Goal: Feedback & Contribution: Leave review/rating

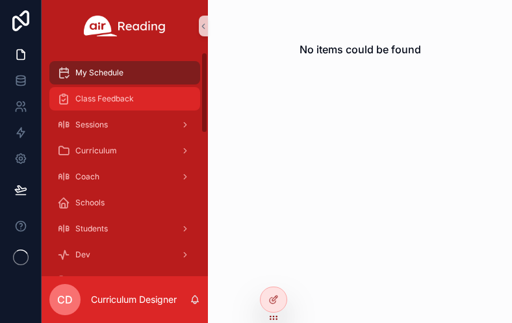
click at [117, 103] on span "Class Feedback" at bounding box center [104, 99] width 59 height 10
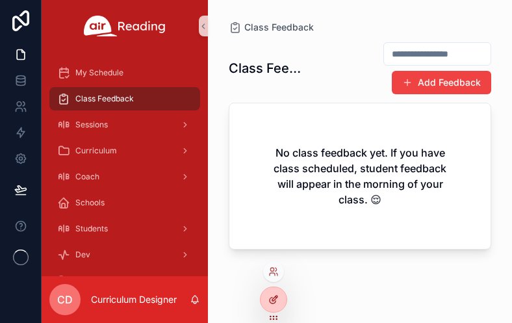
click at [269, 297] on icon at bounding box center [274, 300] width 10 height 10
click at [273, 296] on icon at bounding box center [274, 300] width 10 height 10
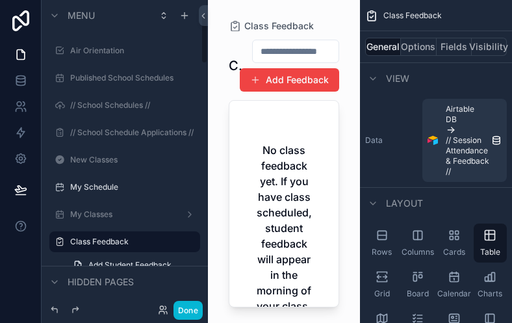
scroll to position [73, 0]
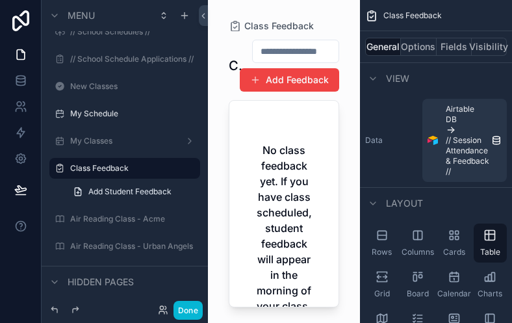
click at [232, 120] on div "scrollable content" at bounding box center [284, 154] width 152 height 308
click at [185, 310] on button "Done" at bounding box center [188, 310] width 29 height 19
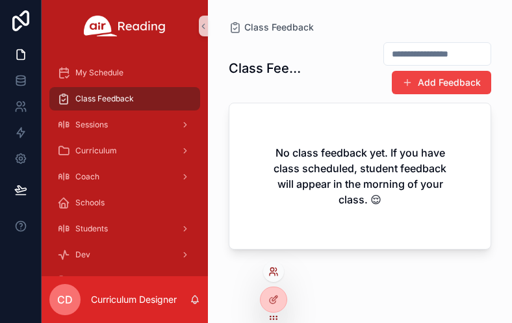
click at [274, 270] on icon at bounding box center [274, 272] width 10 height 10
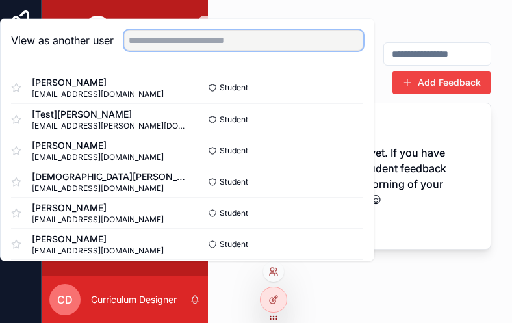
click at [194, 46] on input "text" at bounding box center [243, 40] width 239 height 21
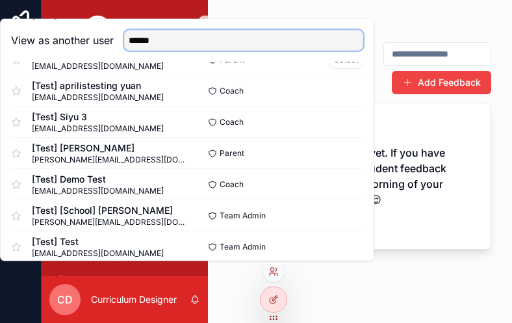
scroll to position [780, 0]
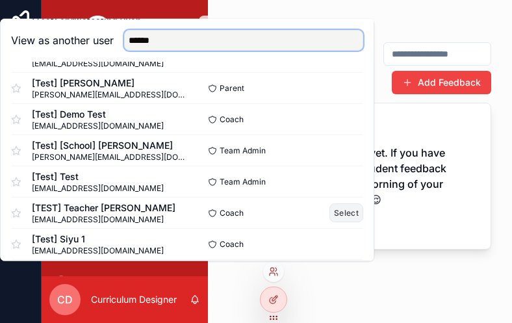
type input "******"
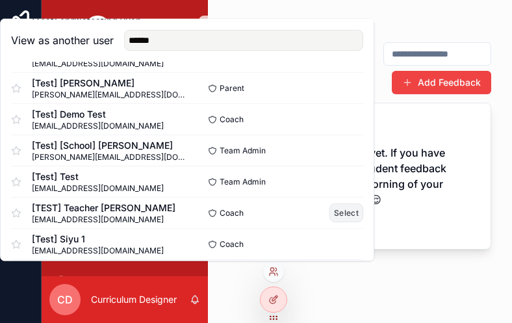
click at [345, 213] on button "Select" at bounding box center [347, 213] width 34 height 19
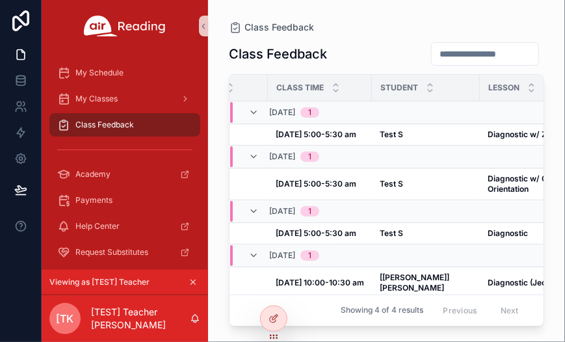
scroll to position [0, 88]
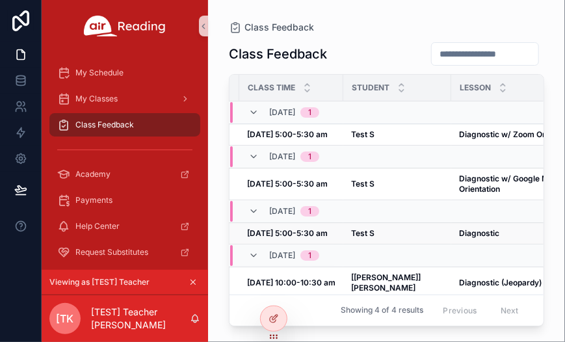
click at [279, 228] on strong "[DATE] 5:00-5:30 am" at bounding box center [287, 233] width 81 height 10
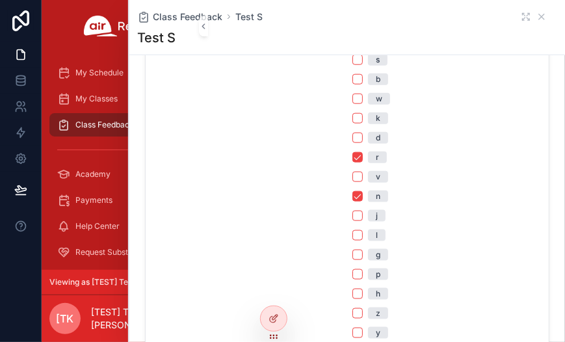
scroll to position [455, 0]
click at [352, 138] on button "r" at bounding box center [357, 136] width 10 height 10
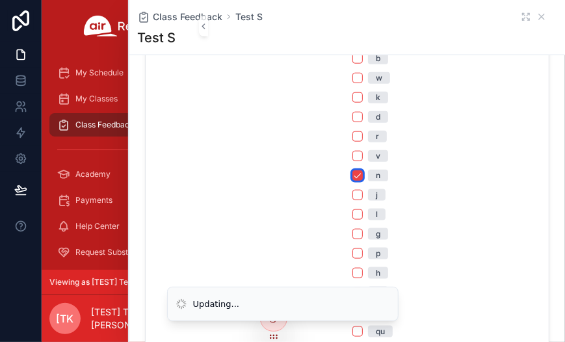
click at [354, 174] on button "n" at bounding box center [357, 175] width 10 height 10
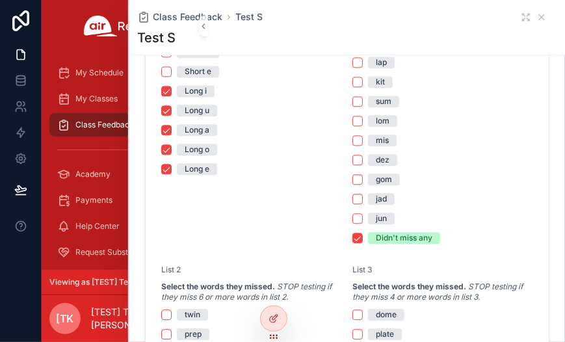
scroll to position [975, 0]
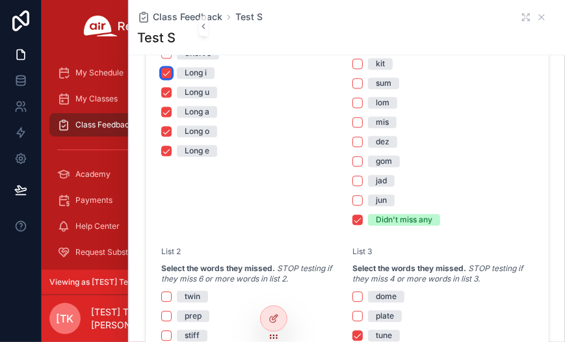
click at [166, 70] on button "Long i" at bounding box center [166, 73] width 10 height 10
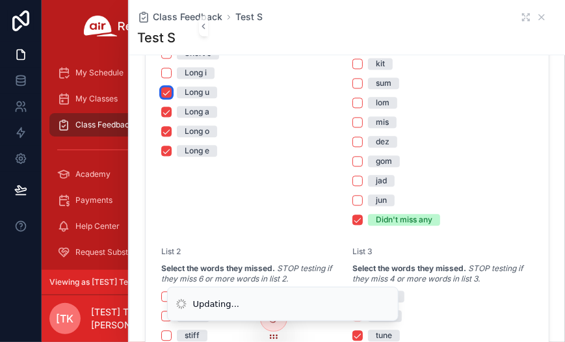
click at [164, 87] on button "Long u" at bounding box center [166, 92] width 10 height 10
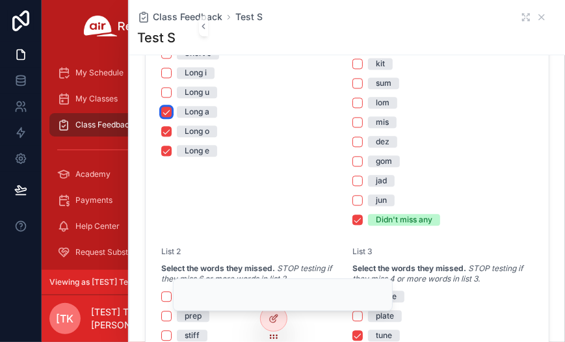
click at [168, 108] on button "Long a" at bounding box center [166, 112] width 10 height 10
drag, startPoint x: 165, startPoint y: 127, endPoint x: 169, endPoint y: 146, distance: 18.6
click at [165, 128] on button "Long o" at bounding box center [166, 131] width 10 height 10
click at [168, 146] on button "Long e" at bounding box center [166, 151] width 10 height 10
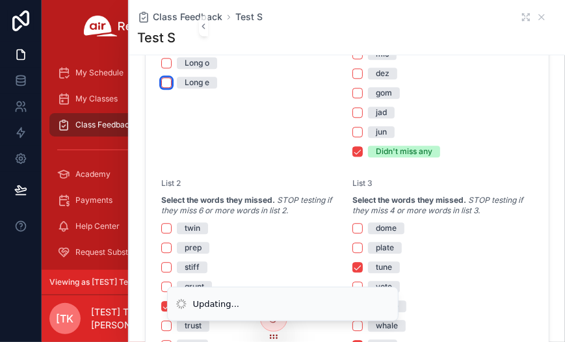
scroll to position [1040, 0]
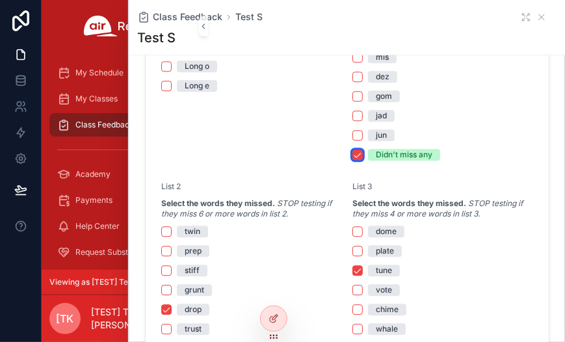
click at [352, 153] on button "Didn't miss any" at bounding box center [357, 155] width 10 height 10
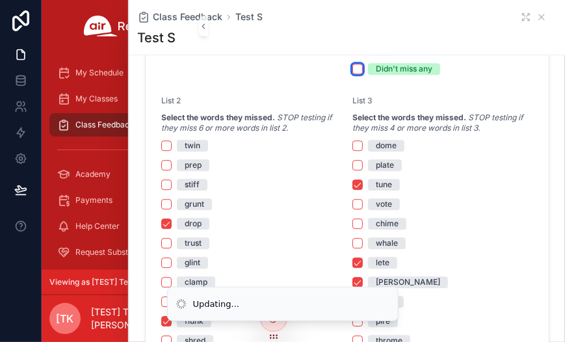
scroll to position [1170, 0]
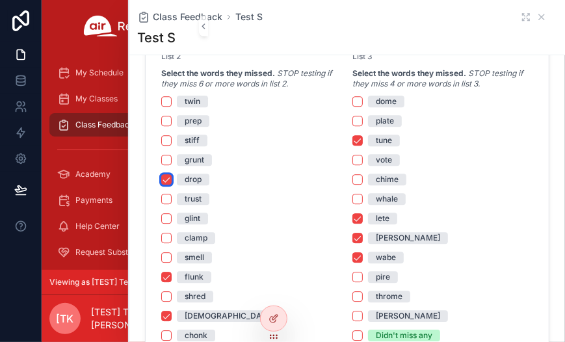
drag, startPoint x: 161, startPoint y: 175, endPoint x: 164, endPoint y: 189, distance: 14.5
click at [162, 175] on button "drop" at bounding box center [166, 179] width 10 height 10
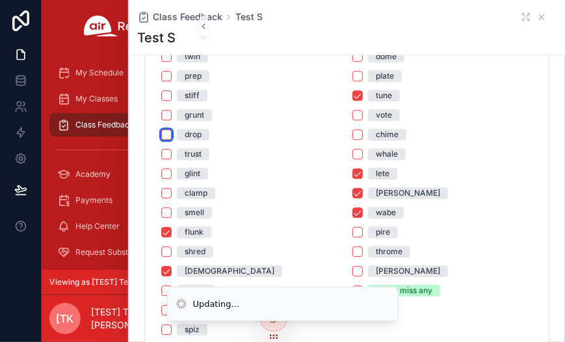
scroll to position [1235, 0]
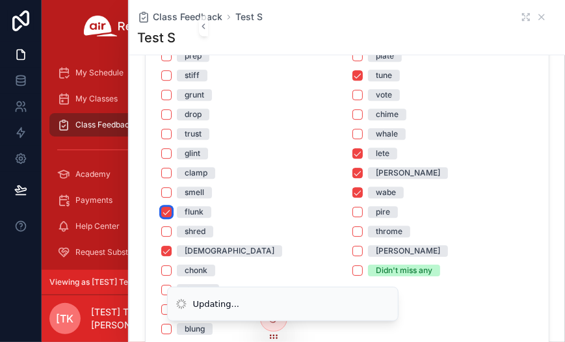
click at [165, 207] on button "flunk" at bounding box center [166, 212] width 10 height 10
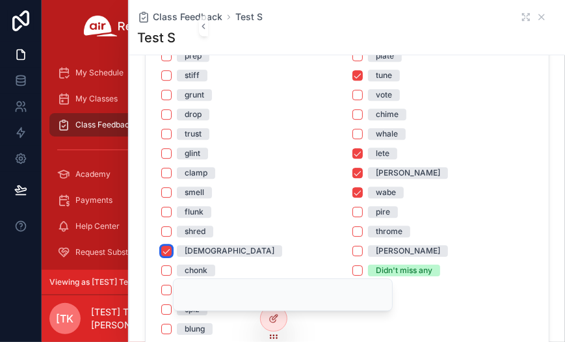
click at [164, 253] on button "[DEMOGRAPHIC_DATA]" at bounding box center [166, 251] width 10 height 10
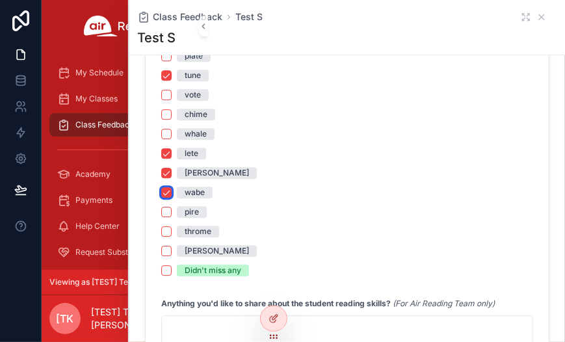
click at [164, 191] on button "wabe" at bounding box center [166, 192] width 10 height 10
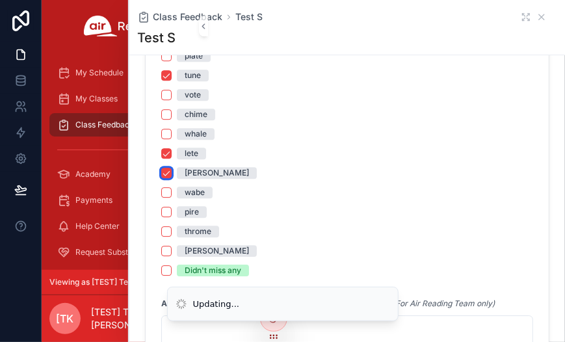
click at [168, 169] on button "[PERSON_NAME]" at bounding box center [166, 173] width 10 height 10
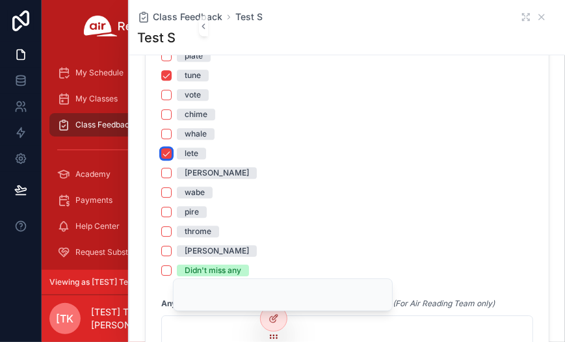
click at [166, 153] on button "lete" at bounding box center [166, 153] width 10 height 10
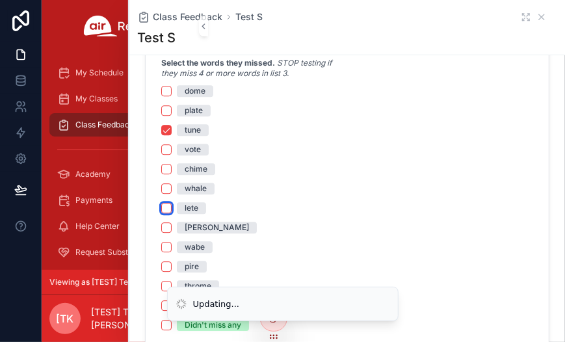
scroll to position [1170, 0]
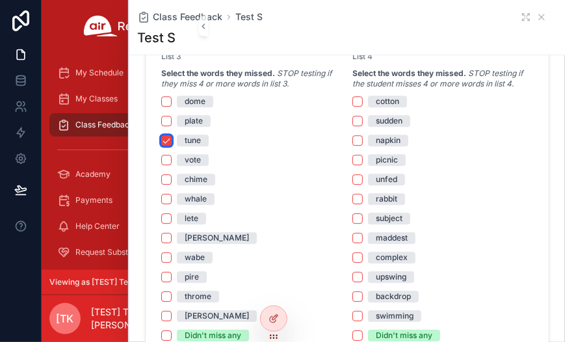
click at [166, 140] on button "tune" at bounding box center [166, 140] width 10 height 10
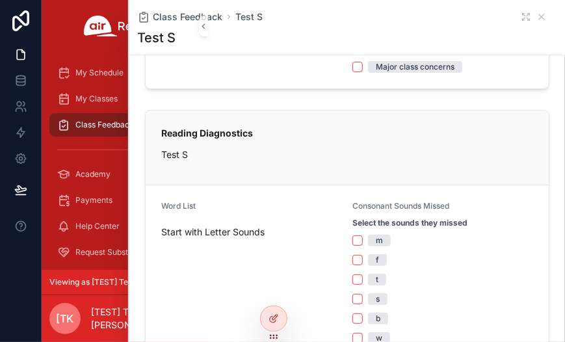
scroll to position [0, 0]
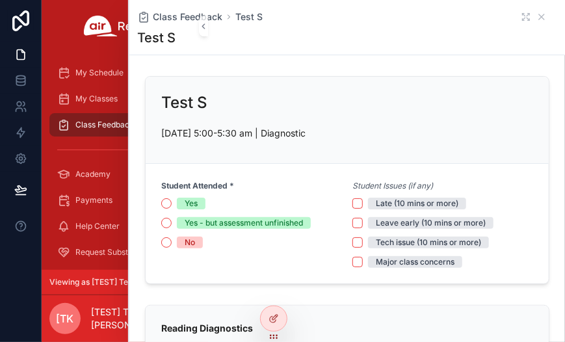
click at [75, 122] on span "Class Feedback" at bounding box center [104, 125] width 59 height 10
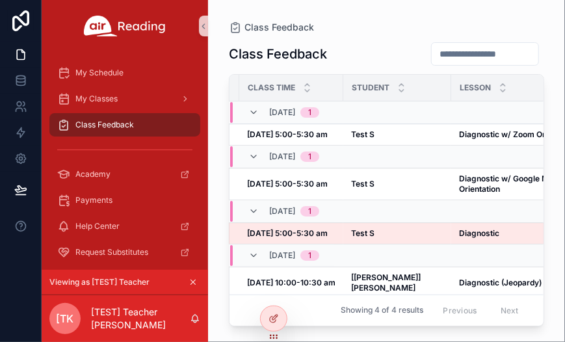
scroll to position [1, 88]
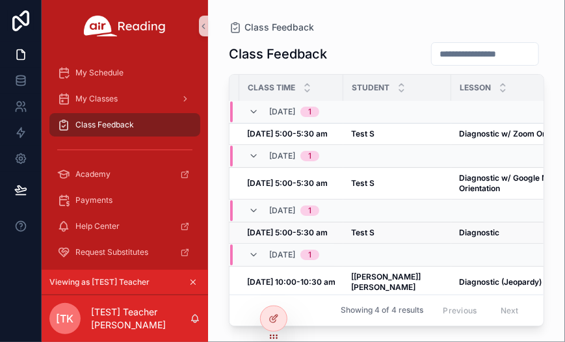
click at [293, 233] on strong "[DATE] 5:00-5:30 am" at bounding box center [287, 233] width 81 height 10
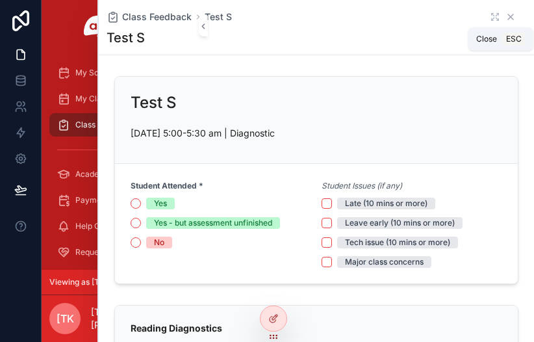
click at [508, 16] on icon "scrollable content" at bounding box center [510, 16] width 5 height 5
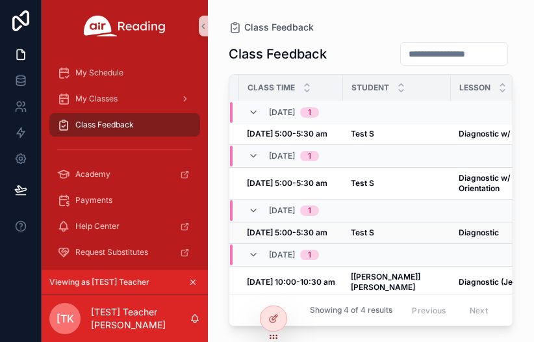
click at [365, 232] on strong "Test S" at bounding box center [362, 233] width 23 height 10
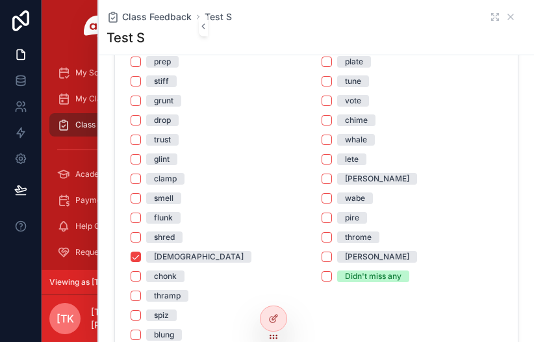
scroll to position [1300, 0]
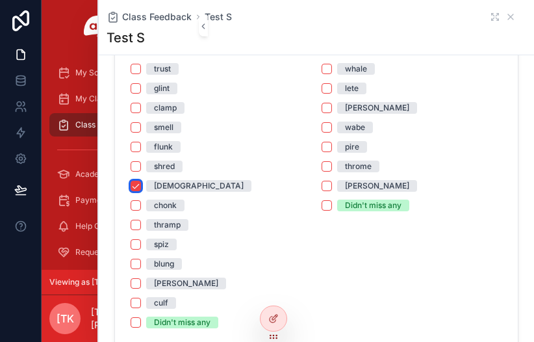
drag, startPoint x: 132, startPoint y: 183, endPoint x: 233, endPoint y: 199, distance: 102.6
click at [132, 183] on button "[DEMOGRAPHIC_DATA]" at bounding box center [136, 186] width 10 height 10
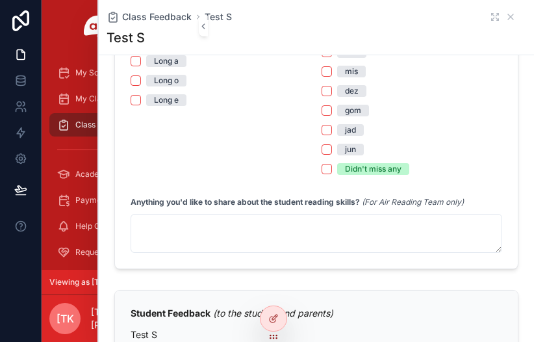
scroll to position [1023, 0]
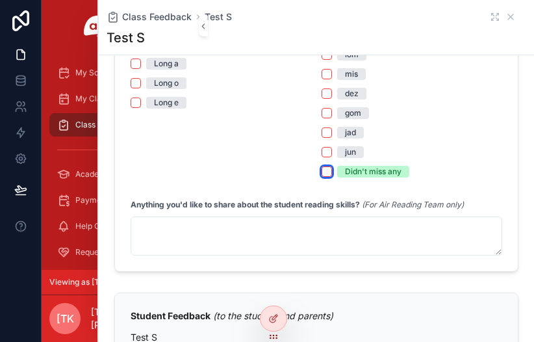
click at [322, 174] on button "Didn't miss any" at bounding box center [327, 171] width 10 height 10
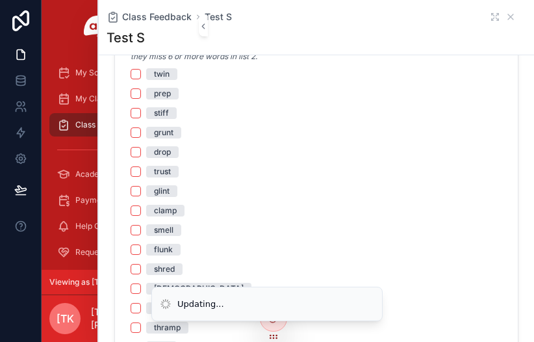
scroll to position [1218, 0]
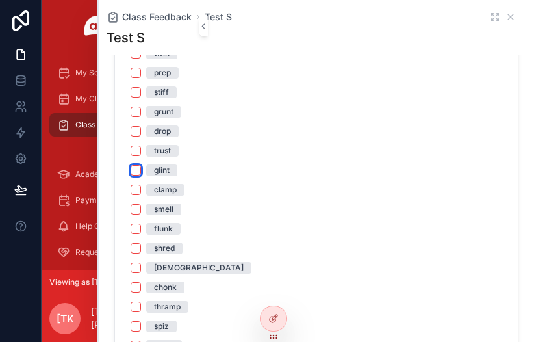
click at [135, 166] on button "glint" at bounding box center [136, 170] width 10 height 10
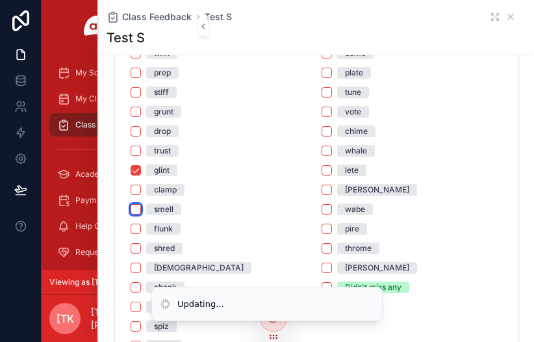
drag, startPoint x: 136, startPoint y: 210, endPoint x: 138, endPoint y: 222, distance: 12.6
click at [136, 211] on button "smell" at bounding box center [136, 209] width 10 height 10
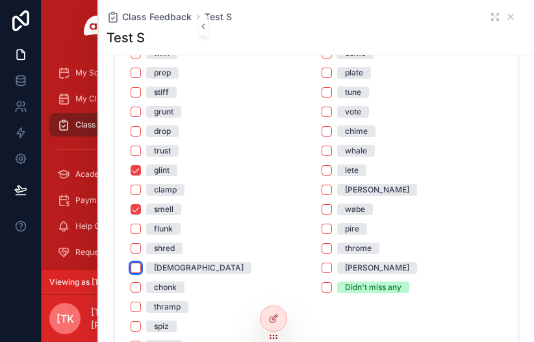
click at [138, 267] on button "[DEMOGRAPHIC_DATA]" at bounding box center [136, 268] width 10 height 10
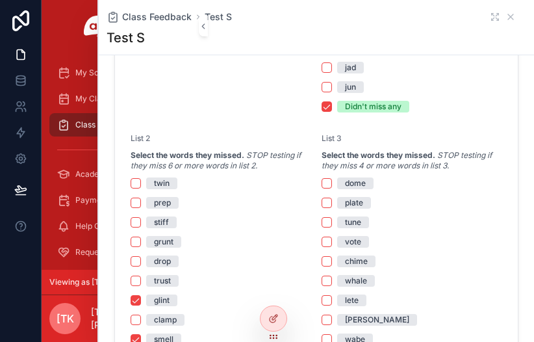
scroll to position [1153, 0]
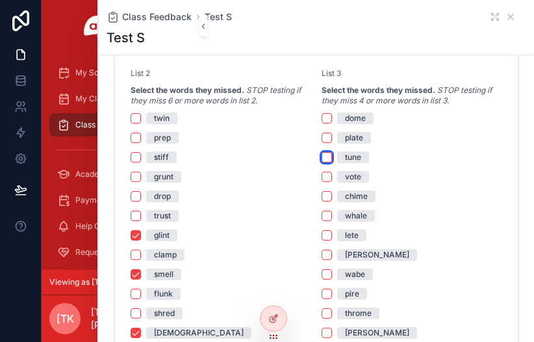
click at [322, 156] on button "tune" at bounding box center [327, 157] width 10 height 10
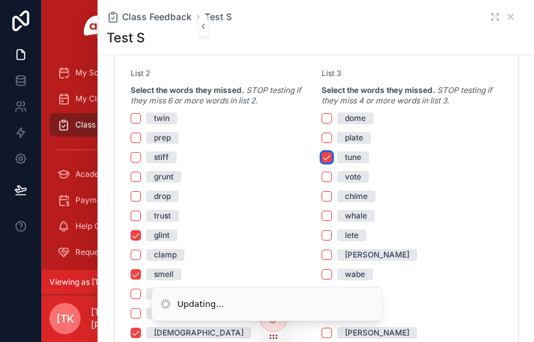
scroll to position [1218, 0]
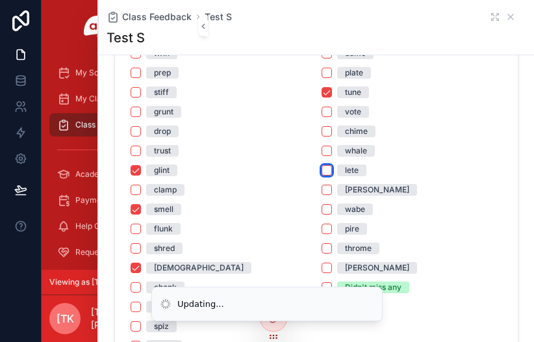
click at [322, 174] on button "lete" at bounding box center [327, 170] width 10 height 10
click at [322, 188] on button "[PERSON_NAME]" at bounding box center [327, 190] width 10 height 10
drag, startPoint x: 324, startPoint y: 226, endPoint x: 324, endPoint y: 236, distance: 10.4
click at [324, 226] on button "pire" at bounding box center [327, 229] width 10 height 10
click at [322, 257] on div "dome plate tune vote chime whale lete [PERSON_NAME] wabe pire throme [PERSON_NA…" at bounding box center [412, 170] width 181 height 246
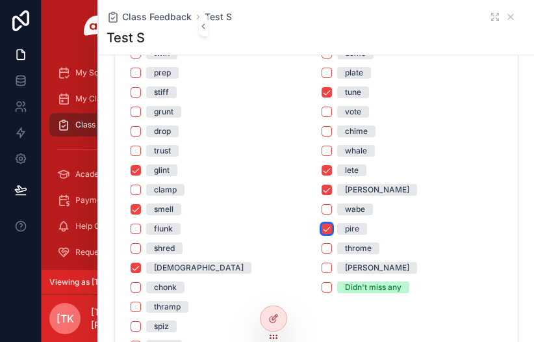
click at [324, 231] on button "pire" at bounding box center [327, 229] width 10 height 10
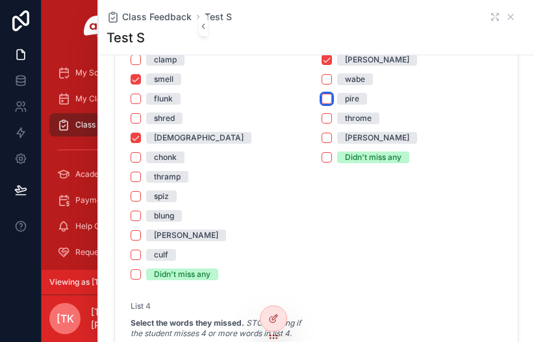
scroll to position [1283, 0]
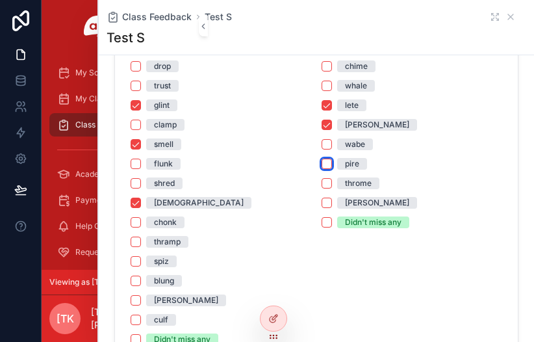
click at [322, 167] on button "pire" at bounding box center [327, 164] width 10 height 10
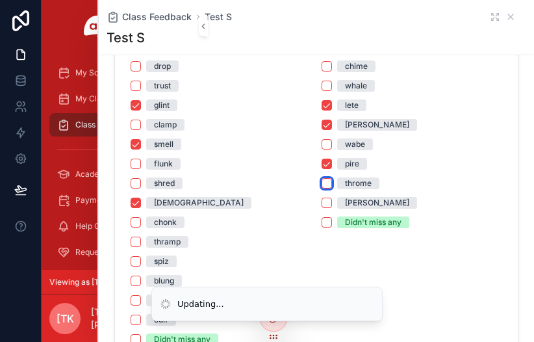
click at [322, 184] on button "throme" at bounding box center [327, 183] width 10 height 10
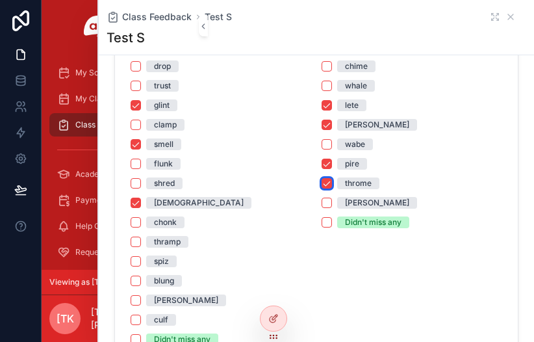
click at [322, 182] on button "throme" at bounding box center [327, 183] width 10 height 10
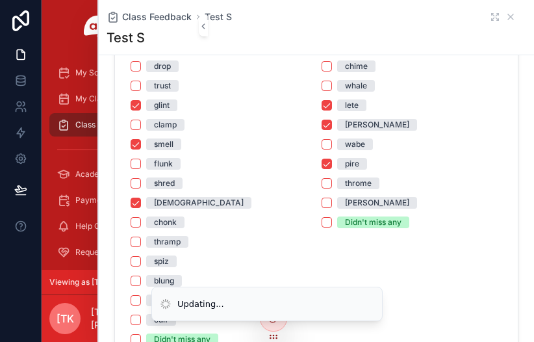
click at [322, 156] on div "dome plate tune vote chime whale lete [PERSON_NAME] wabe pire throme [PERSON_NA…" at bounding box center [412, 105] width 181 height 246
click at [326, 122] on button "[PERSON_NAME]" at bounding box center [327, 125] width 10 height 10
click at [322, 107] on button "lete" at bounding box center [327, 105] width 10 height 10
click at [323, 162] on button "pire" at bounding box center [327, 164] width 10 height 10
click at [136, 201] on button "[DEMOGRAPHIC_DATA]" at bounding box center [136, 203] width 10 height 10
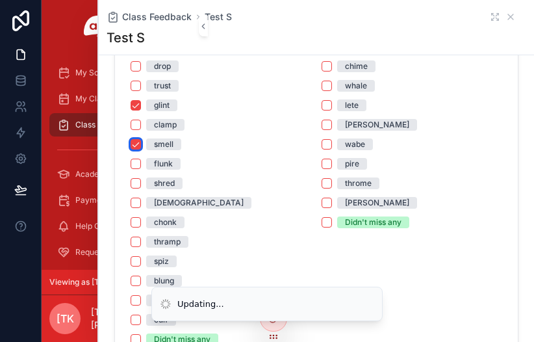
click at [133, 139] on button "smell" at bounding box center [136, 144] width 10 height 10
click at [137, 101] on button "glint" at bounding box center [136, 105] width 10 height 10
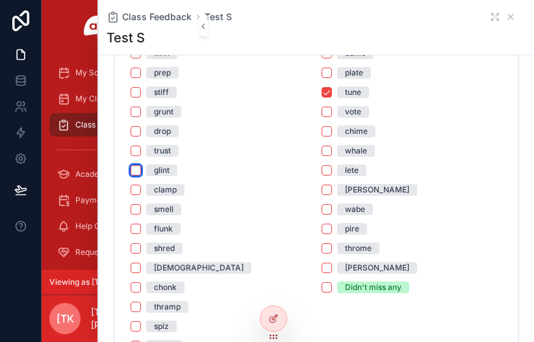
scroll to position [1153, 0]
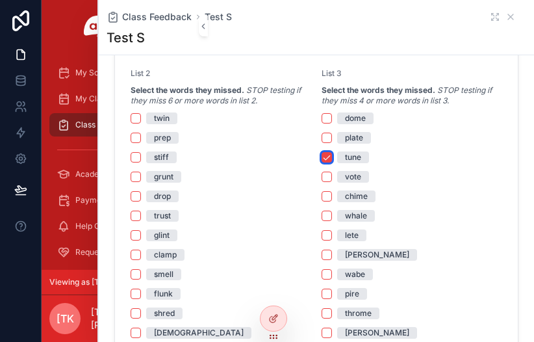
click at [324, 153] on button "tune" at bounding box center [327, 157] width 10 height 10
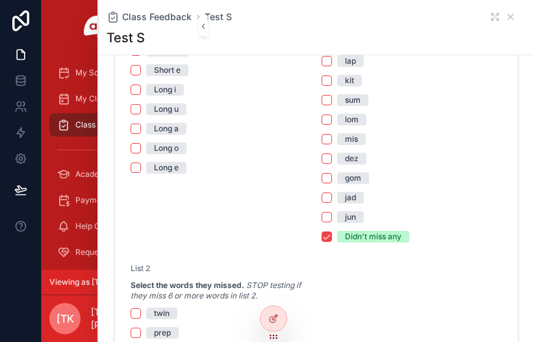
scroll to position [1023, 0]
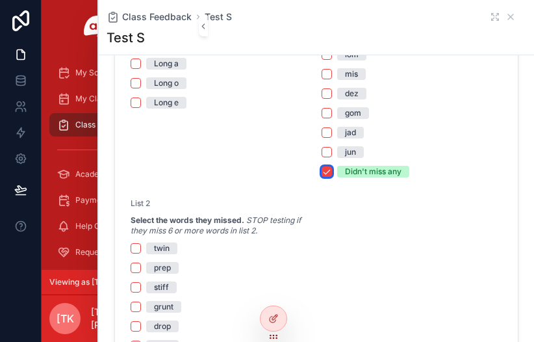
click at [324, 168] on button "Didn't miss any" at bounding box center [327, 171] width 10 height 10
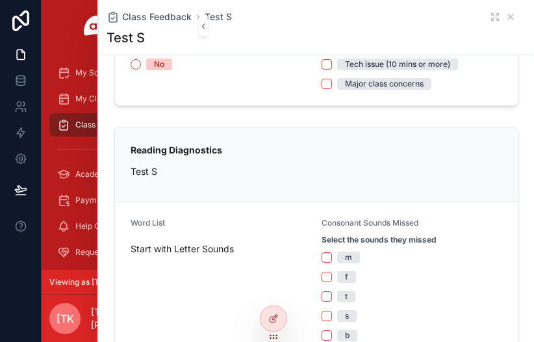
scroll to position [48, 0]
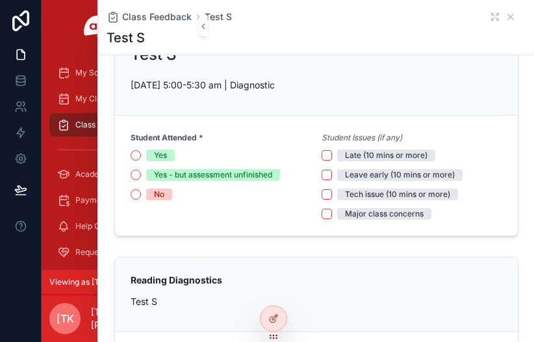
click at [70, 124] on div "Class Feedback" at bounding box center [124, 124] width 135 height 21
